Goal: Task Accomplishment & Management: Manage account settings

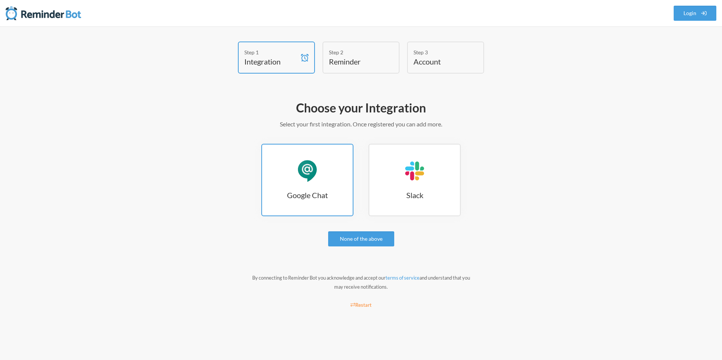
click at [283, 196] on h3 "Google Chat" at bounding box center [307, 195] width 91 height 11
click at [309, 165] on div "Google Chat" at bounding box center [307, 171] width 23 height 23
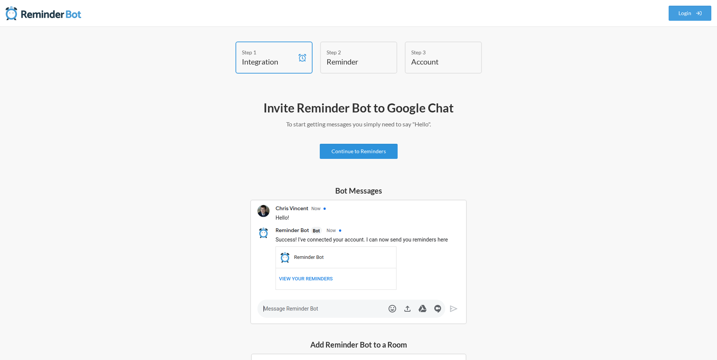
click at [348, 153] on link "Continue to Reminders" at bounding box center [359, 151] width 78 height 15
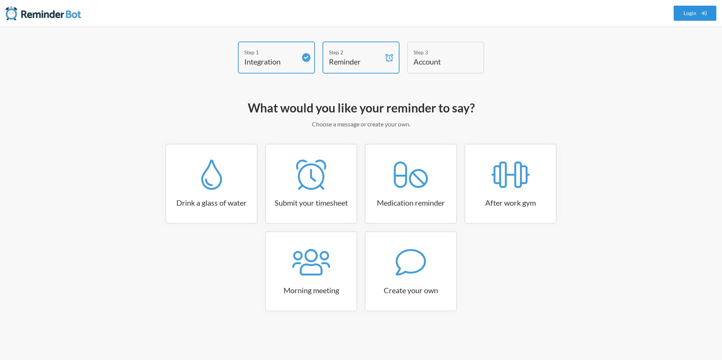
click at [694, 14] on link "Login" at bounding box center [695, 13] width 43 height 15
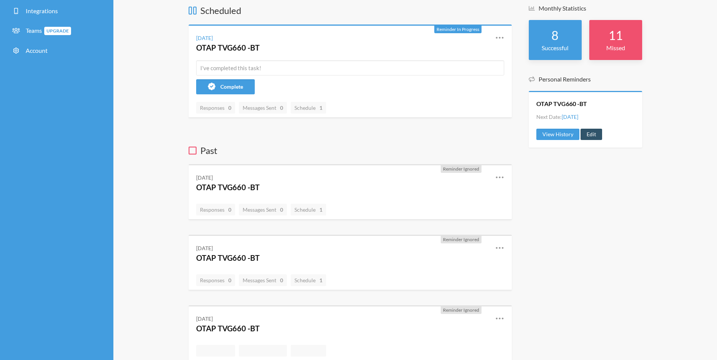
scroll to position [38, 0]
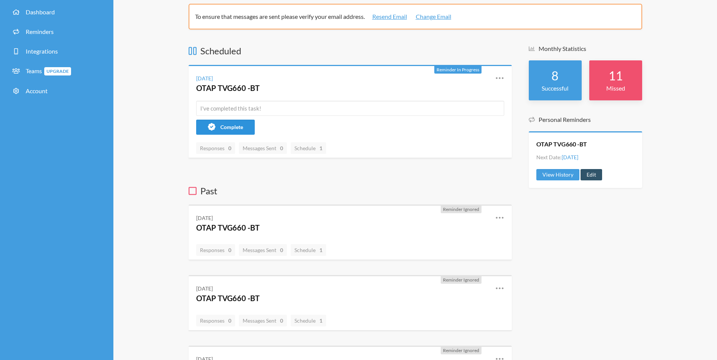
click at [236, 127] on span "Complete" at bounding box center [231, 127] width 23 height 6
click at [505, 76] on div "Monday, September 8 OTAP TVG660 -BT Reschedule View History Edit" at bounding box center [350, 83] width 323 height 35
click at [493, 79] on div "Reschedule View History Edit" at bounding box center [494, 84] width 20 height 20
click at [498, 78] on icon at bounding box center [499, 78] width 9 height 9
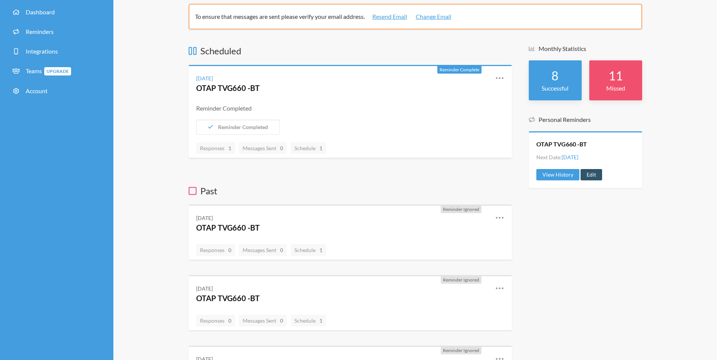
click at [498, 78] on icon at bounding box center [499, 78] width 9 height 9
click at [593, 173] on link "Edit" at bounding box center [591, 174] width 22 height 11
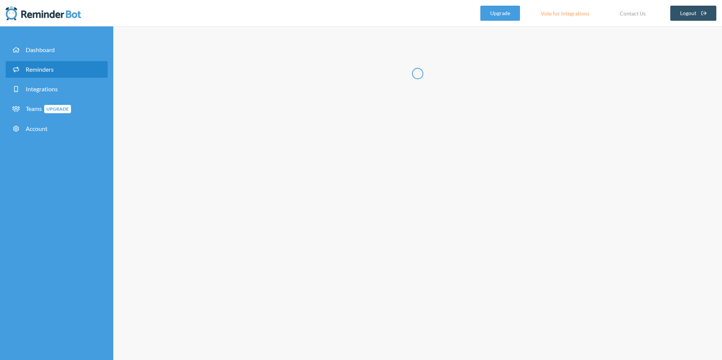
type input "OTAP TVG660 -BT"
checkbox input "true"
select select "11:30:00"
select select "15:00:00"
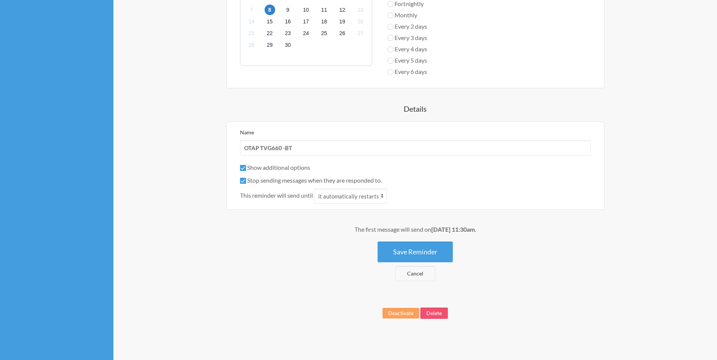
scroll to position [340, 0]
click at [397, 313] on button "Deactivate" at bounding box center [400, 313] width 37 height 11
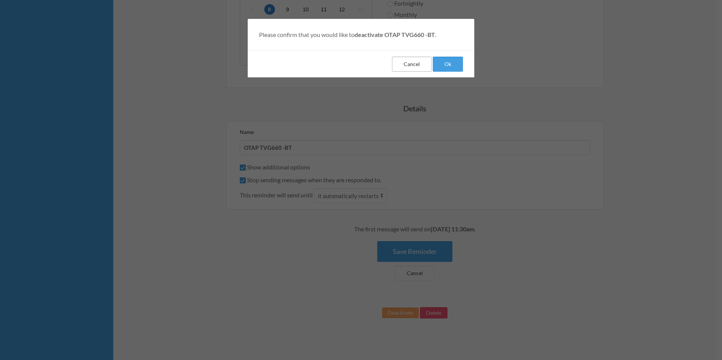
click at [413, 65] on button "Cancel" at bounding box center [412, 64] width 40 height 15
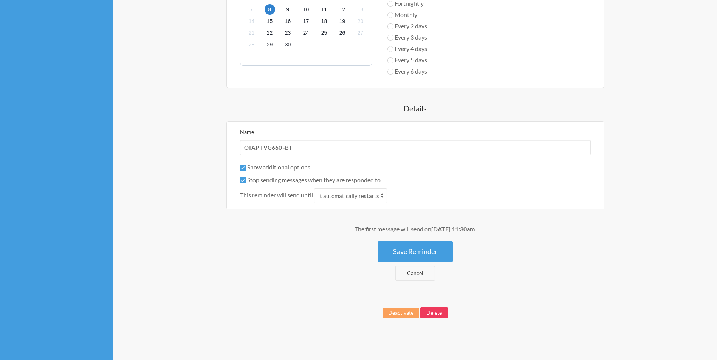
click at [429, 314] on button "Delete" at bounding box center [434, 312] width 28 height 11
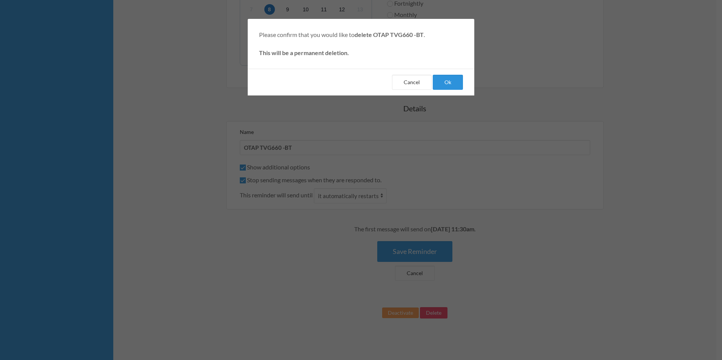
click at [441, 77] on button "Ok" at bounding box center [448, 82] width 30 height 15
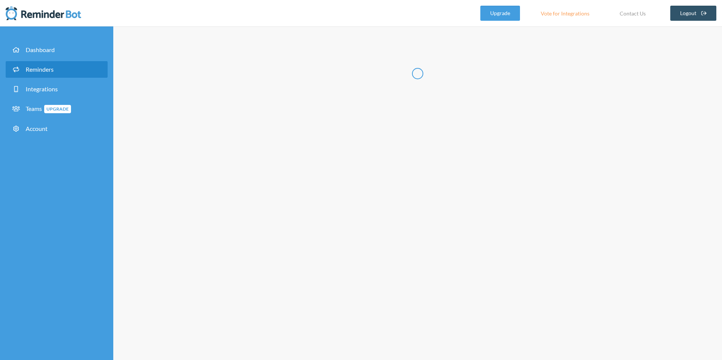
select select "10:30:00"
select select "11:30:00"
